Goal: Task Accomplishment & Management: Manage account settings

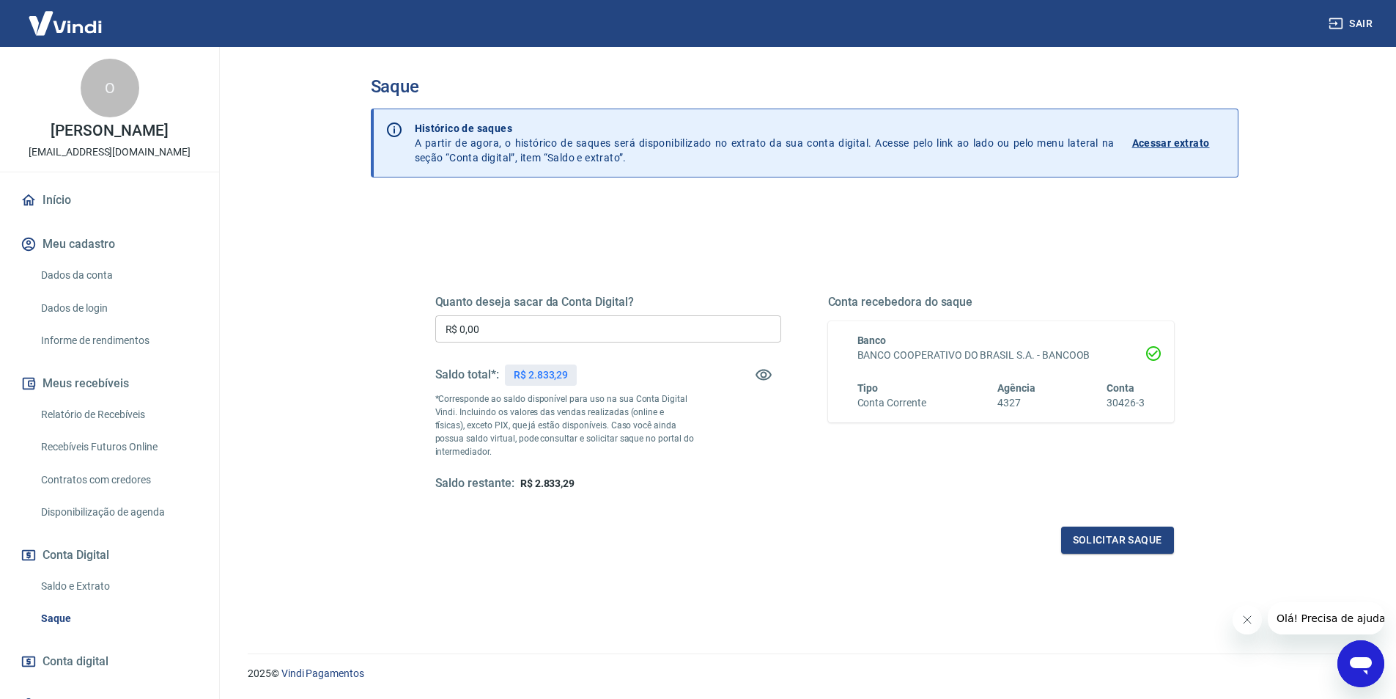
click at [569, 336] on input "R$ 0,00" at bounding box center [608, 328] width 346 height 27
type input "R$ 2.833,29"
click at [1080, 534] on button "Solicitar saque" at bounding box center [1117, 539] width 113 height 27
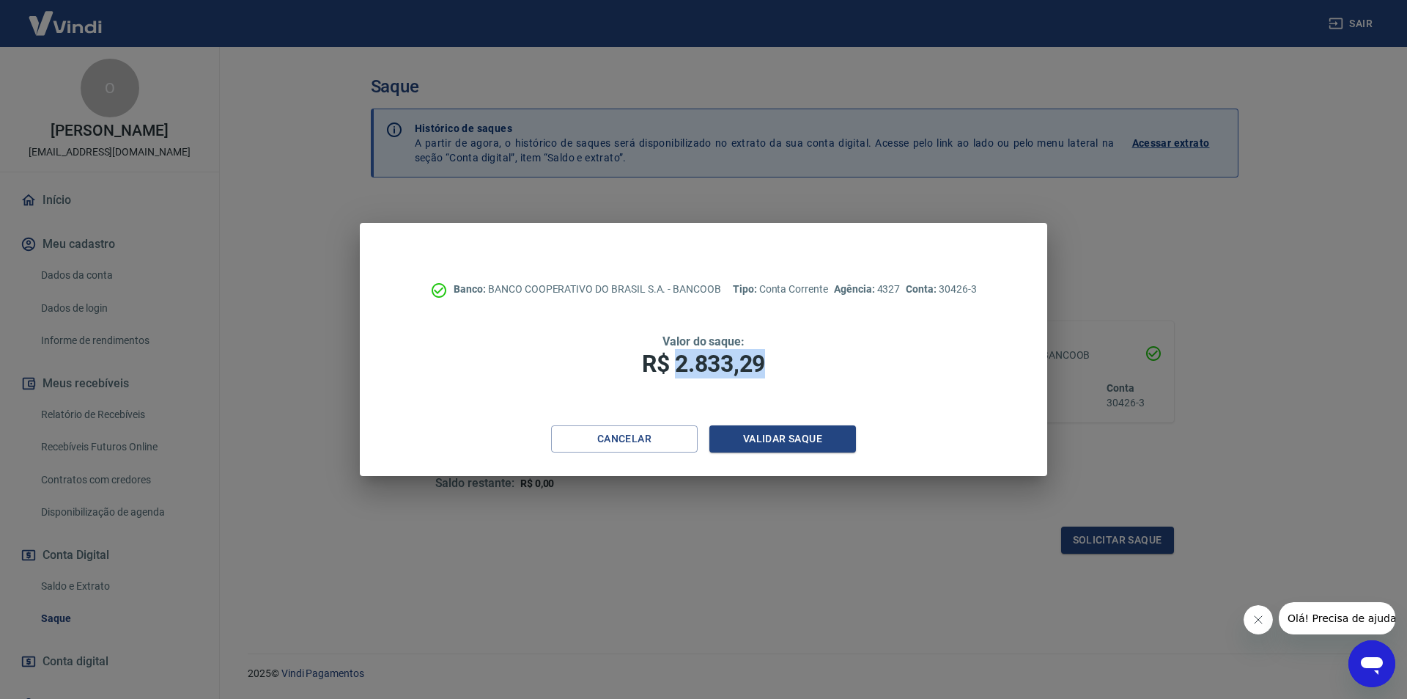
drag, startPoint x: 678, startPoint y: 363, endPoint x: 788, endPoint y: 364, distance: 110.0
click at [788, 364] on h1 "R$ 2.833,29" at bounding box center [704, 363] width 570 height 29
copy span "2.833,29"
click at [769, 426] on button "Validar saque" at bounding box center [783, 438] width 147 height 27
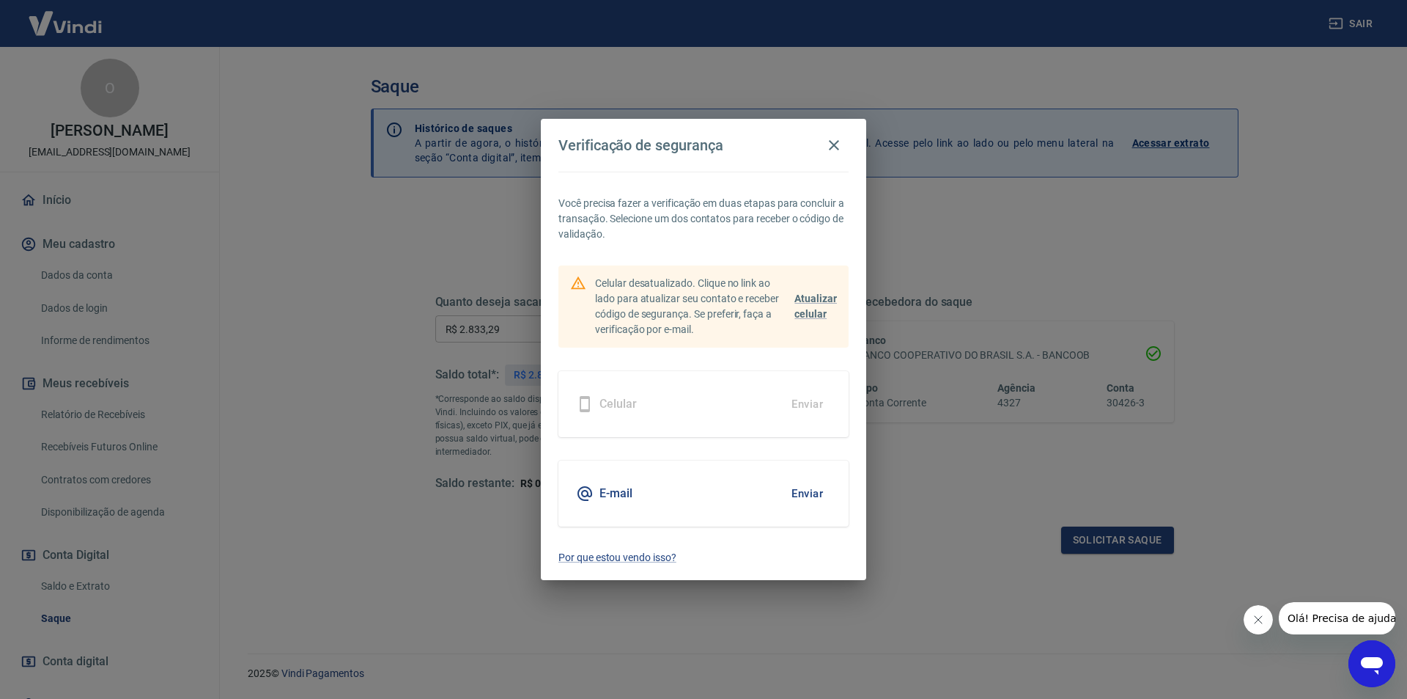
click at [660, 496] on div "E-mail Enviar" at bounding box center [704, 493] width 290 height 66
click at [810, 493] on button "Enviar" at bounding box center [808, 493] width 48 height 31
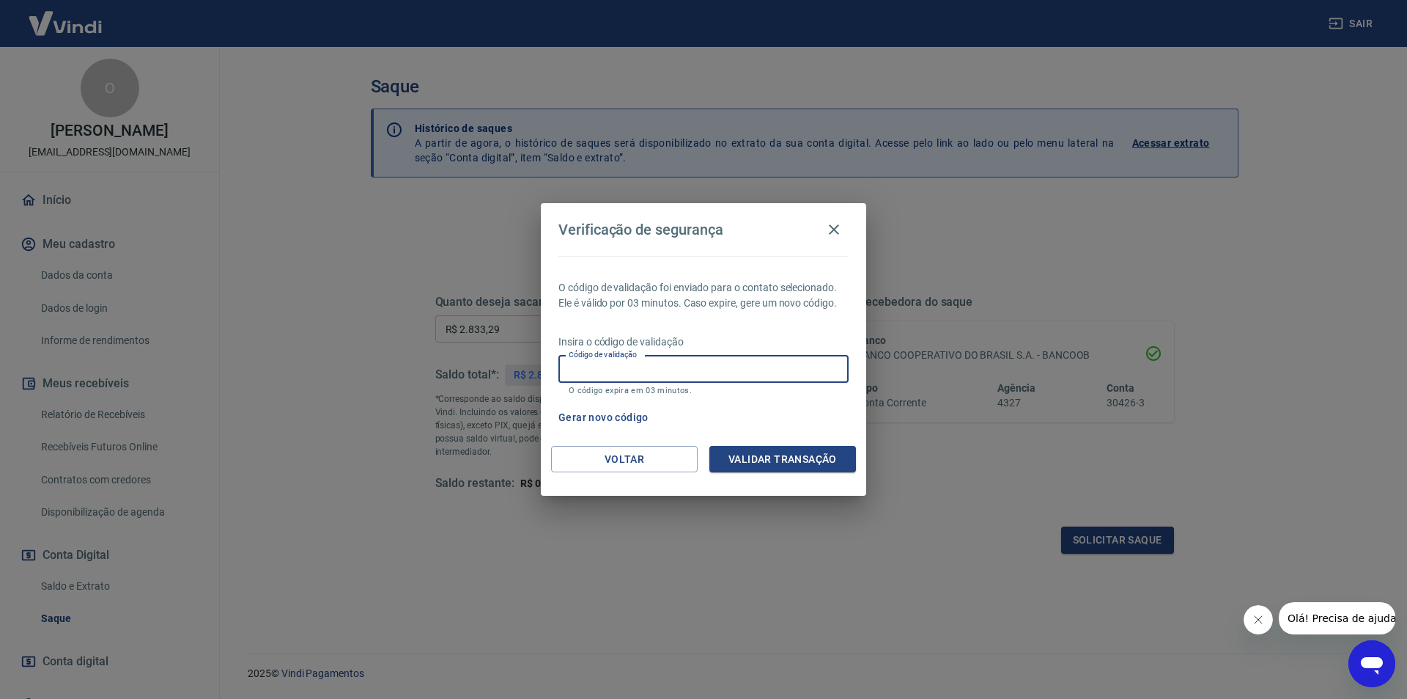
click at [679, 366] on input "Código de validação" at bounding box center [704, 369] width 290 height 27
type input "154474"
click at [766, 465] on button "Validar transação" at bounding box center [783, 459] width 147 height 27
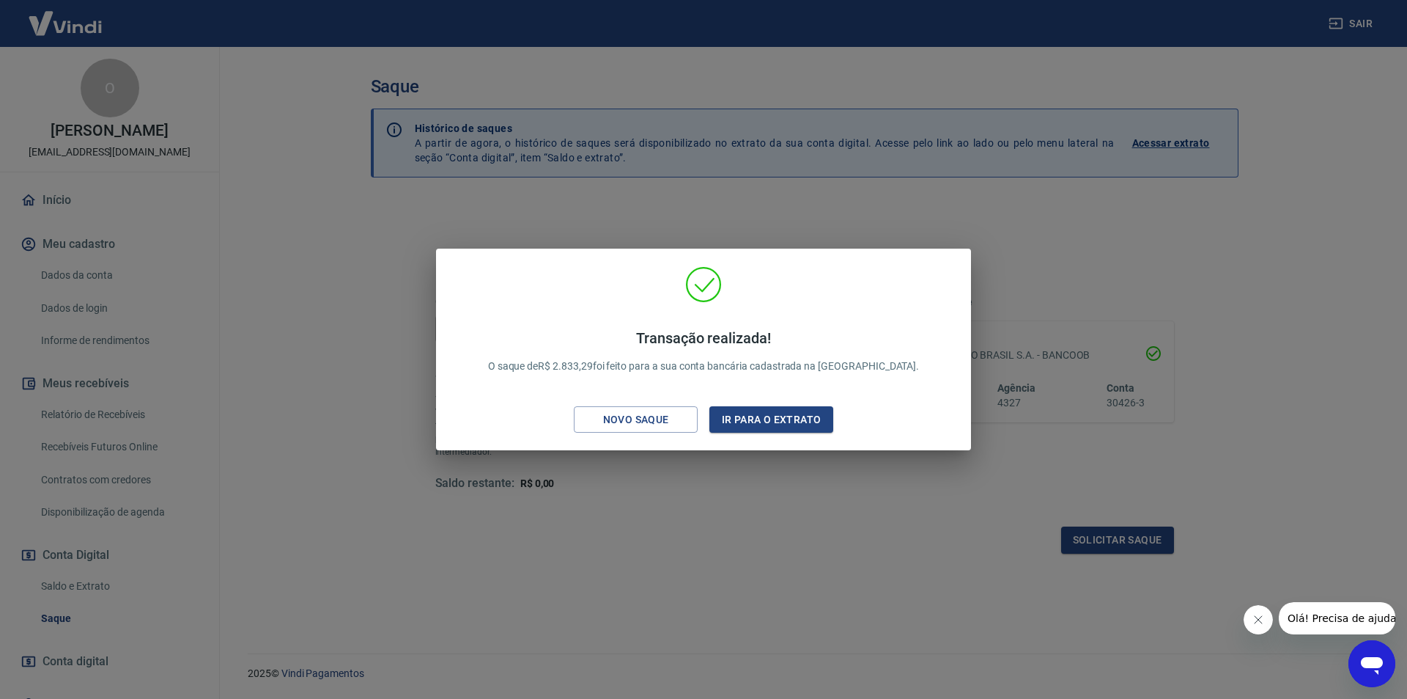
click at [784, 209] on div "Transação realizada! O saque de R$ 2.833,29 foi feito para a sua conta bancária…" at bounding box center [703, 349] width 1407 height 699
